Goal: Information Seeking & Learning: Understand process/instructions

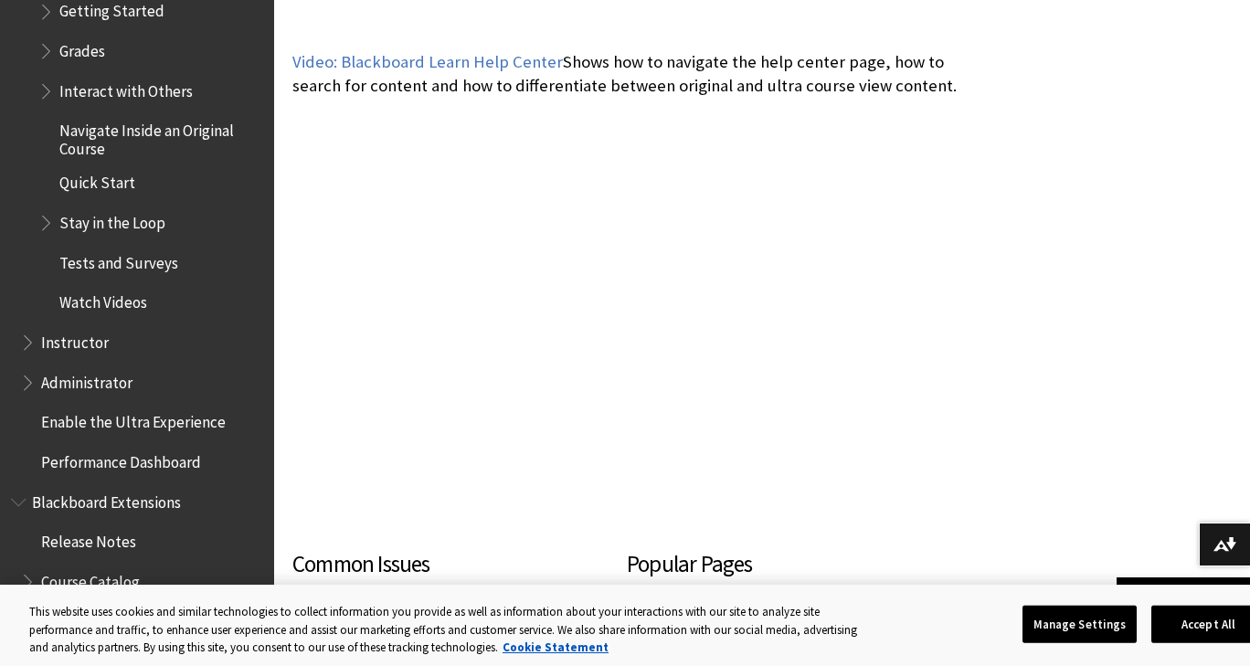
scroll to position [2492, 0]
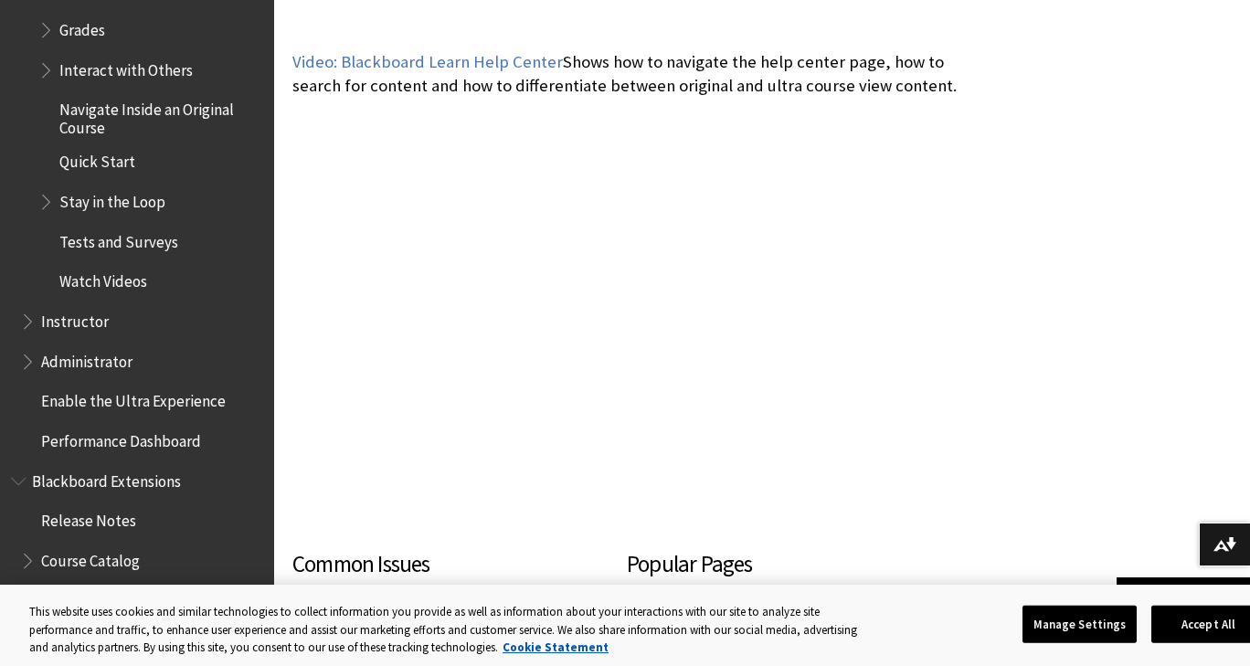
click at [123, 73] on span "Interact with Others" at bounding box center [125, 67] width 133 height 25
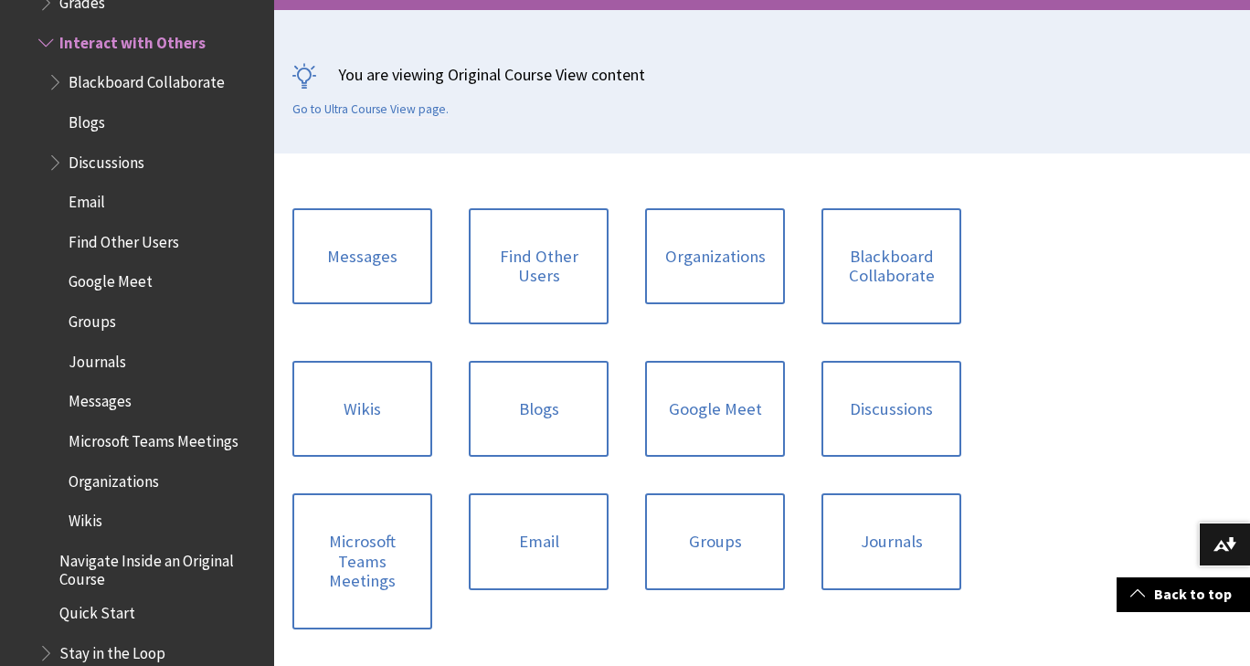
scroll to position [378, 0]
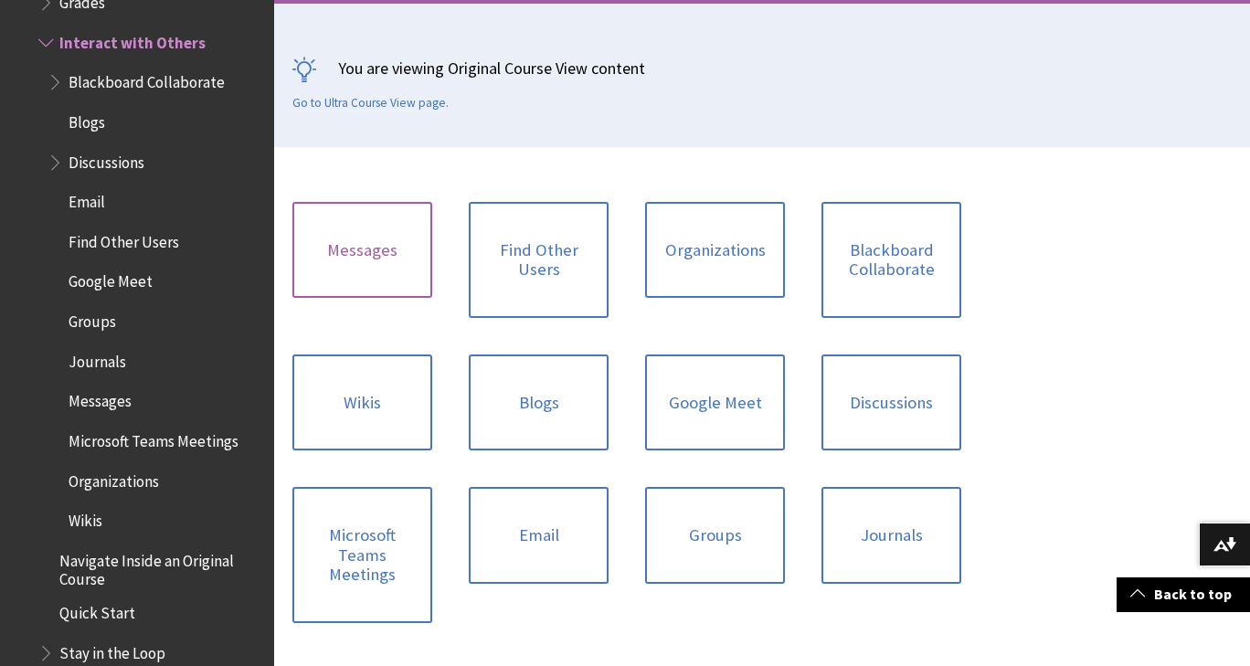
click at [377, 260] on link "Messages" at bounding box center [362, 250] width 140 height 97
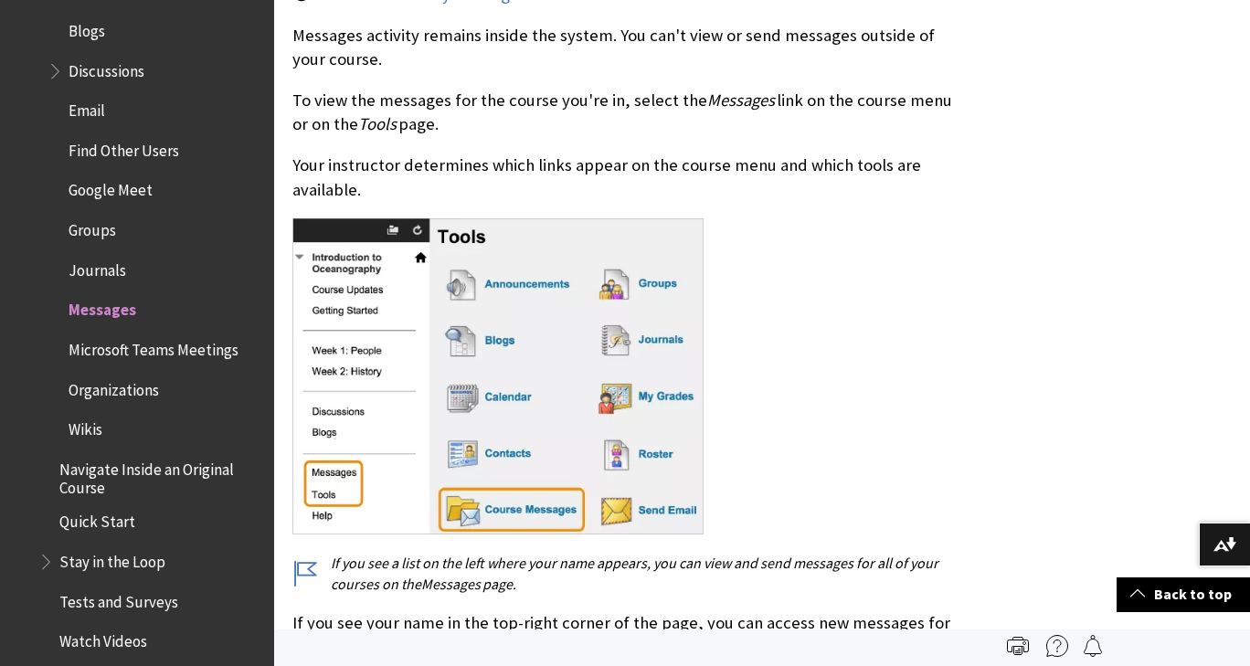
scroll to position [2609, 0]
click at [101, 116] on span "Email" at bounding box center [87, 108] width 37 height 25
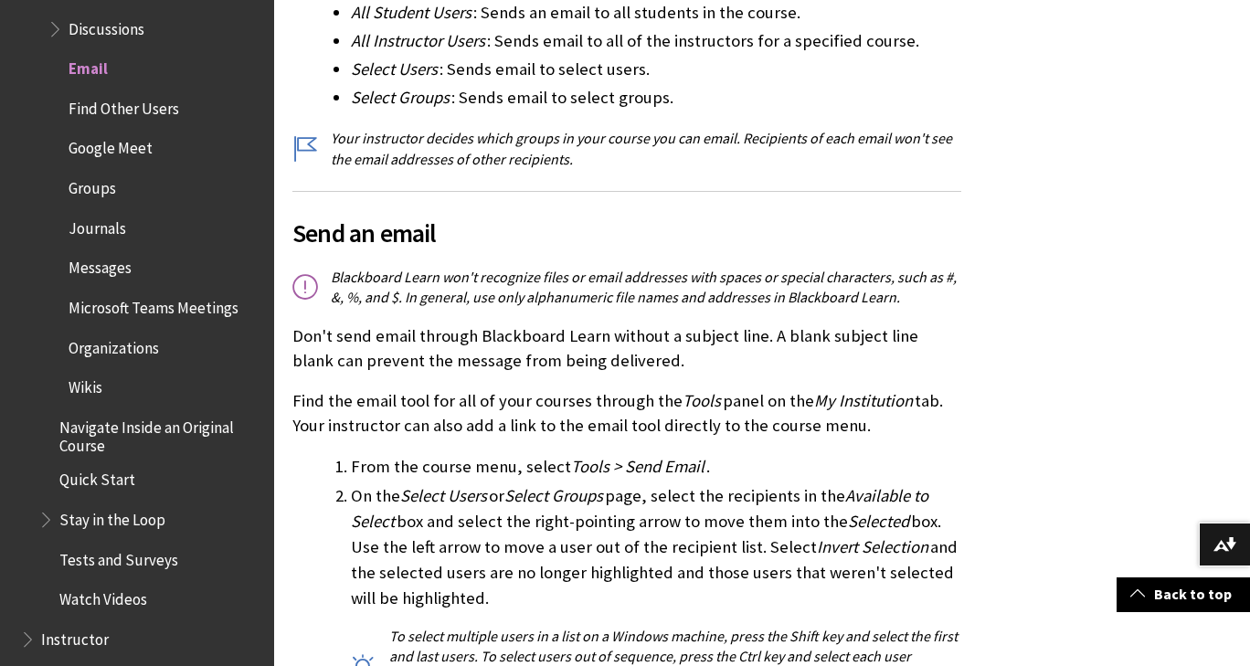
scroll to position [2651, 0]
click at [122, 103] on span "Find Other Users" at bounding box center [124, 107] width 111 height 25
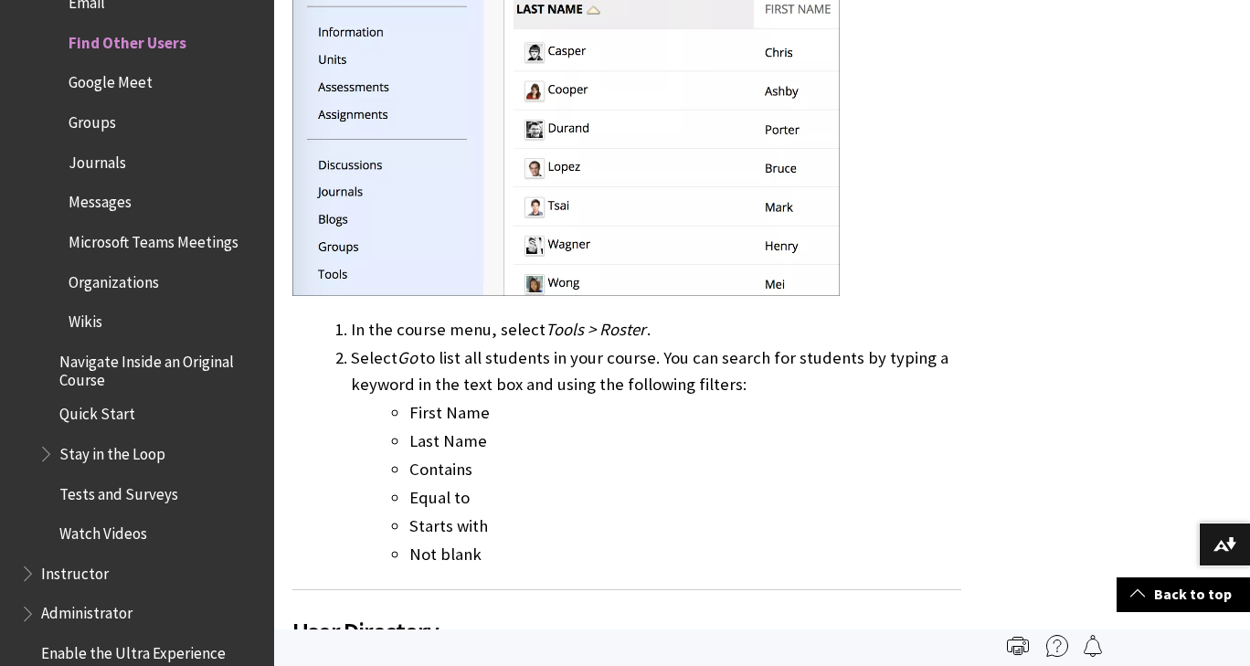
scroll to position [924, 0]
